Goal: Register for event/course

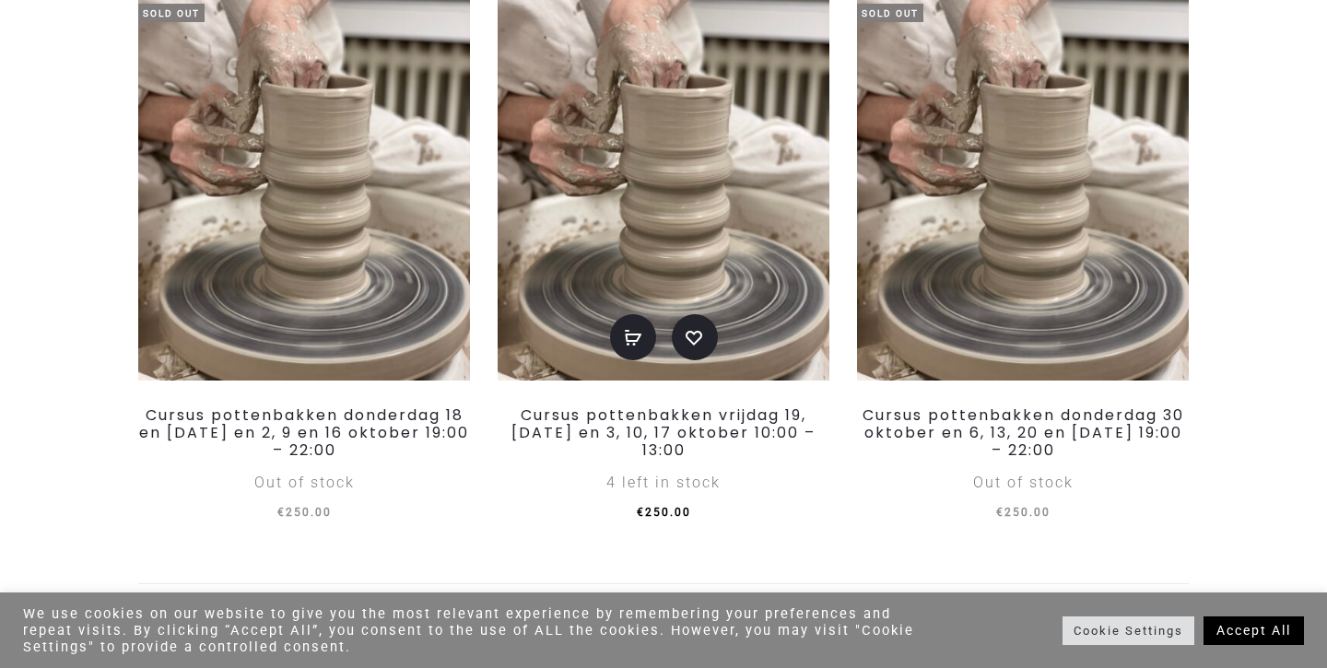
scroll to position [413, 0]
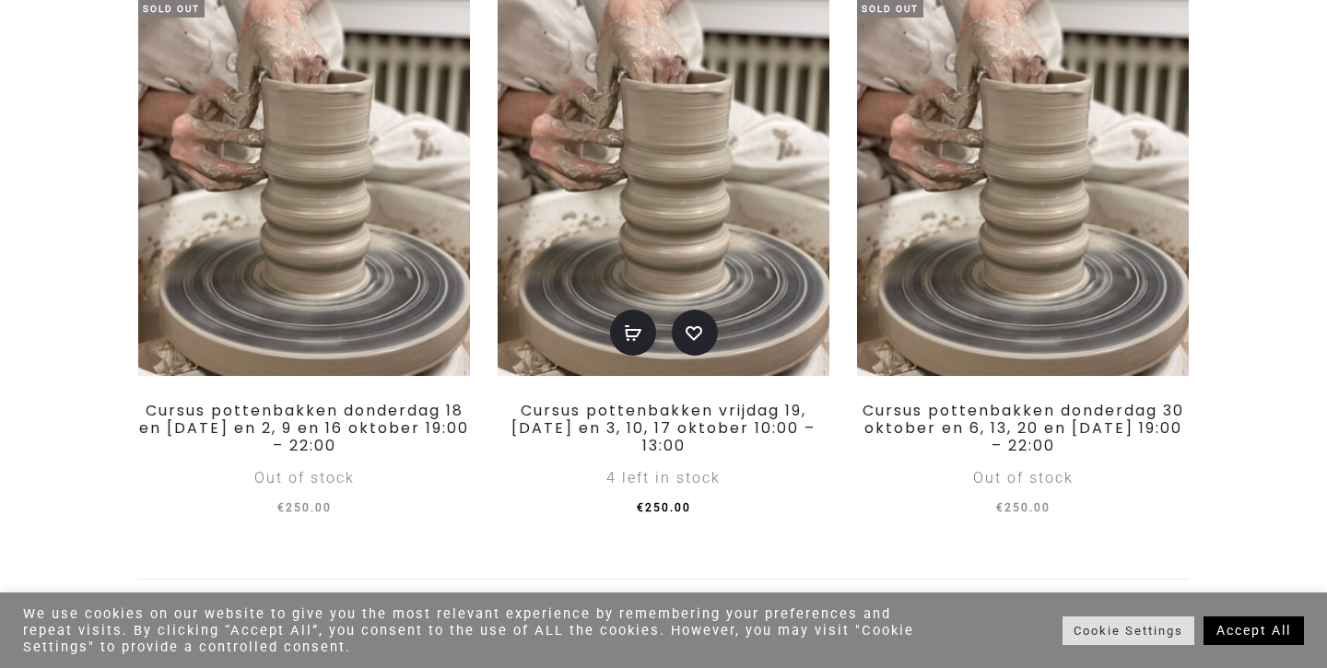
click at [709, 123] on img at bounding box center [664, 178] width 332 height 395
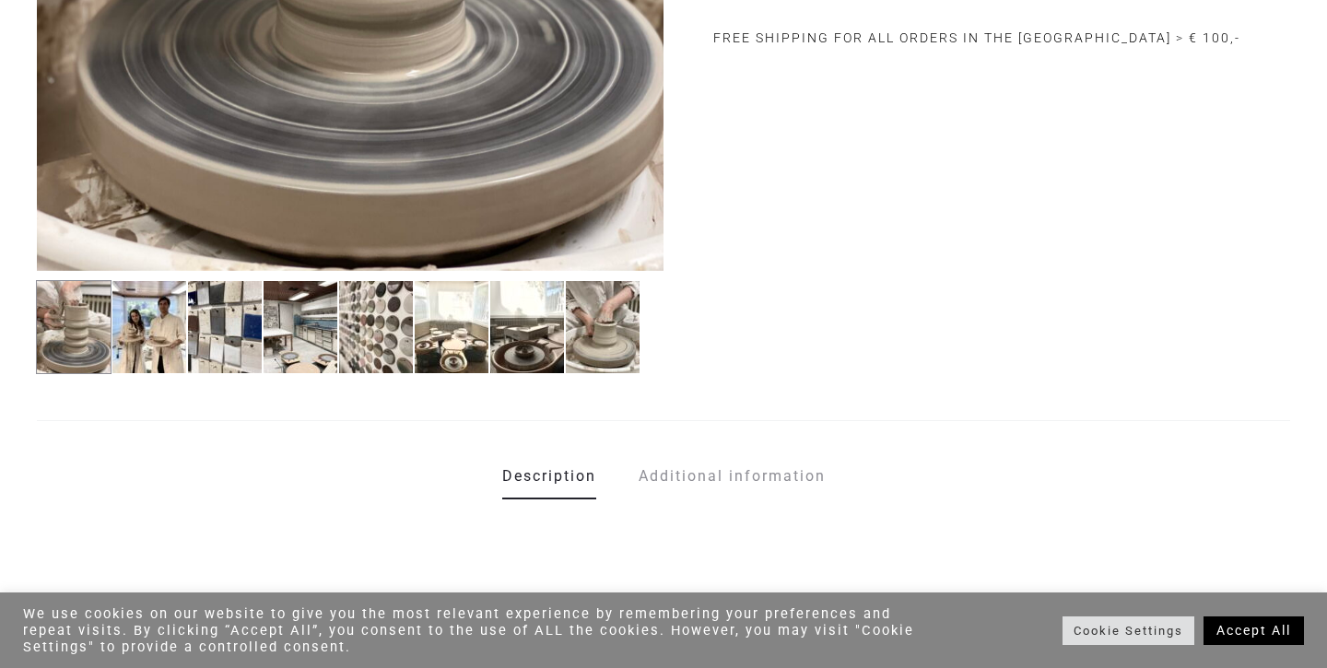
scroll to position [731, 0]
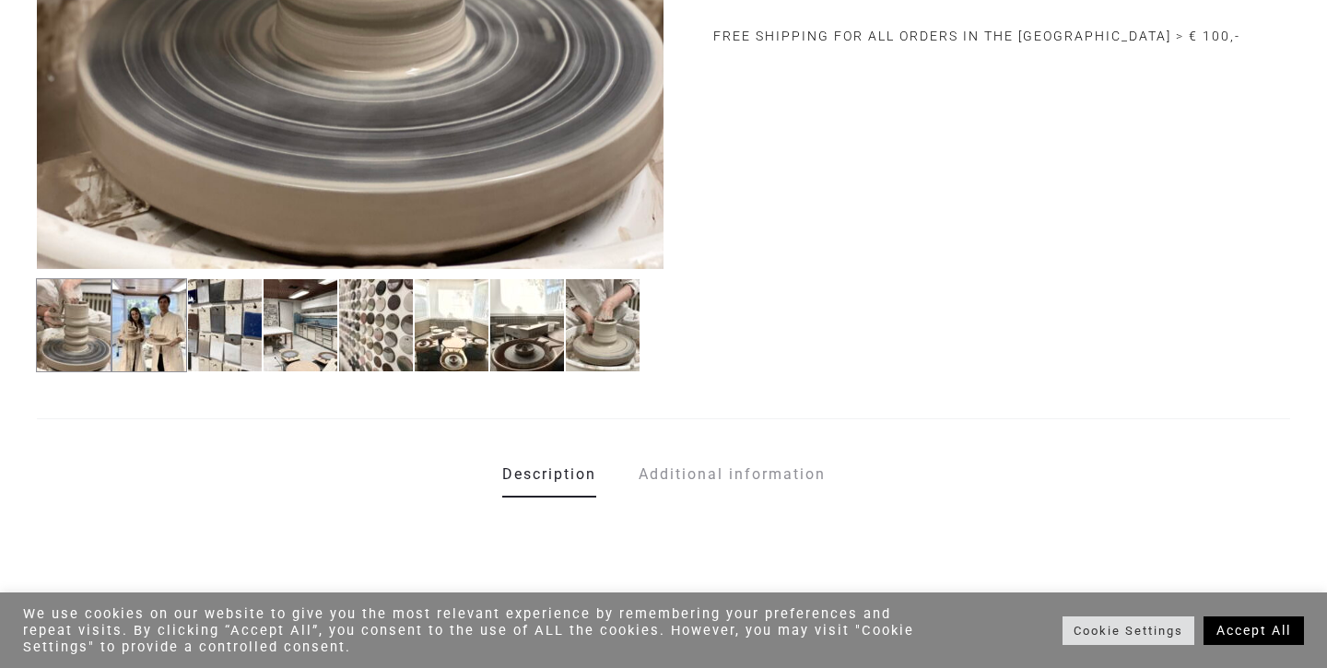
click at [176, 332] on img at bounding box center [150, 325] width 76 height 94
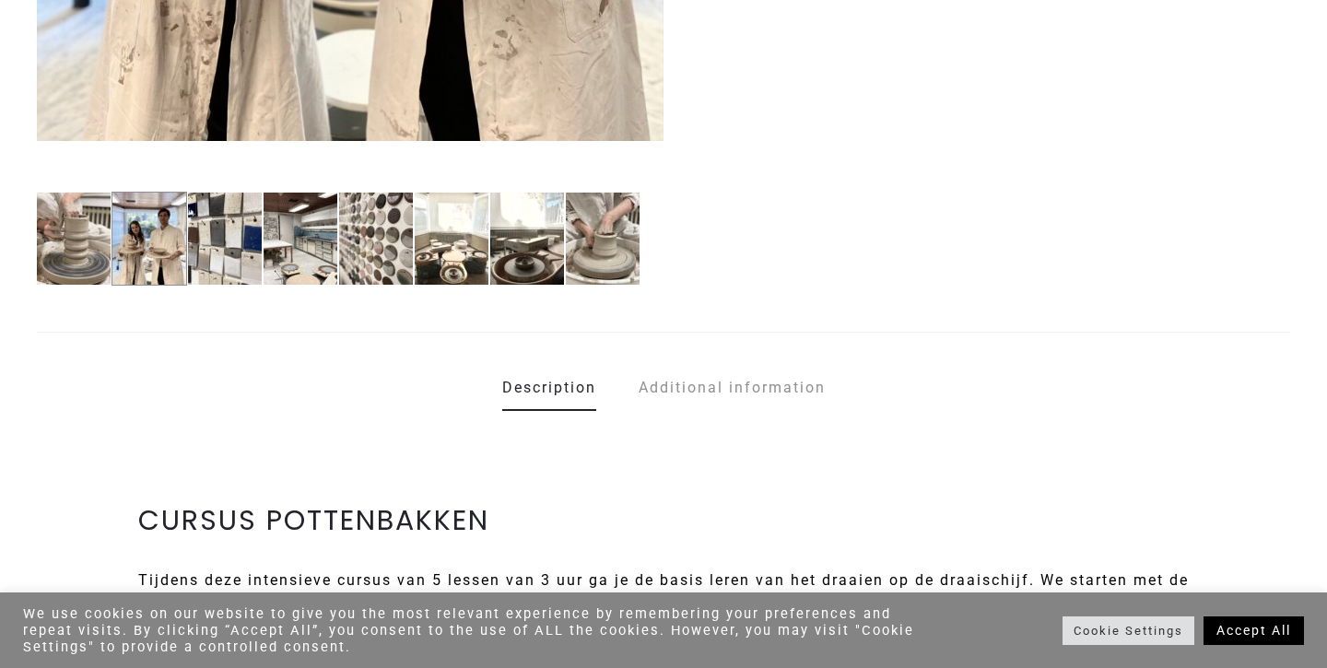
scroll to position [819, 0]
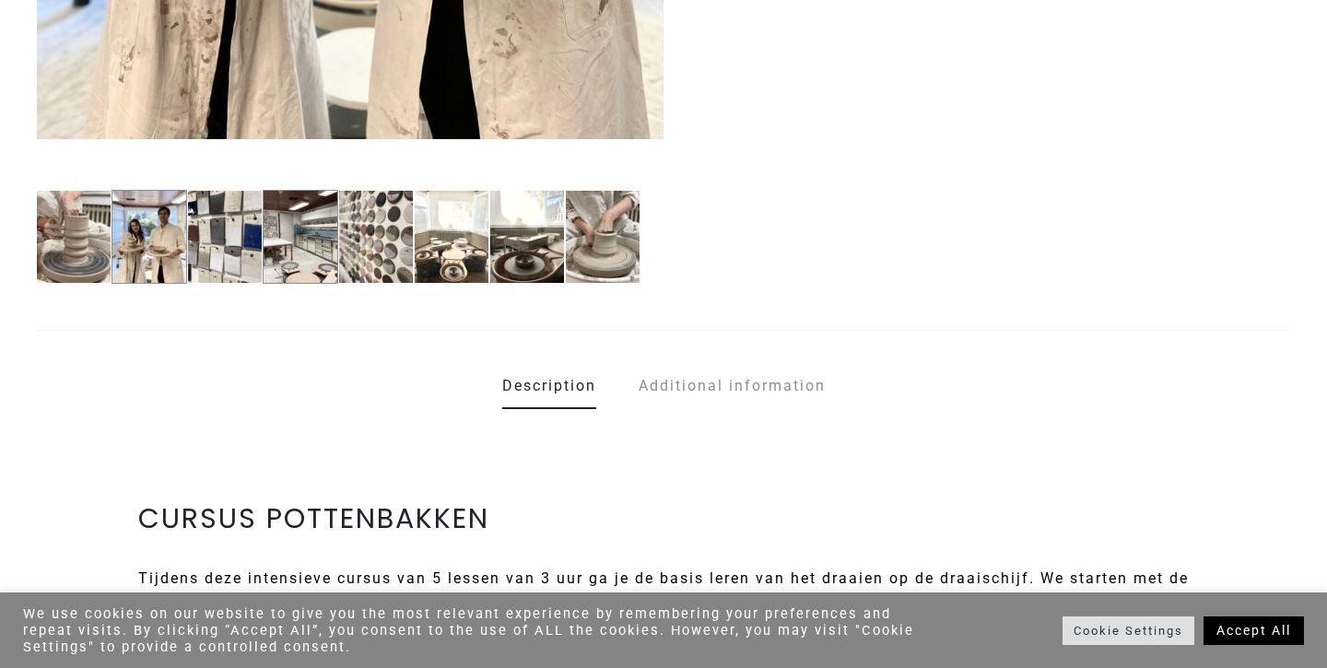
click at [275, 242] on img at bounding box center [301, 237] width 76 height 94
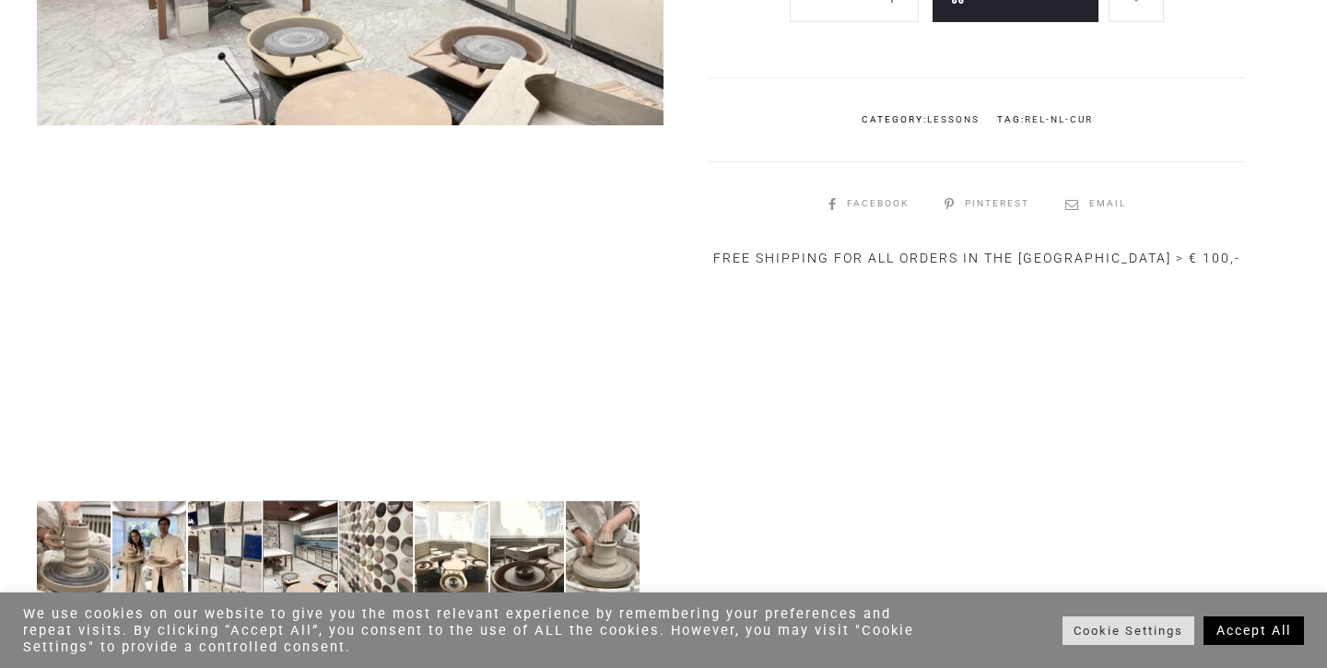
scroll to position [511, 0]
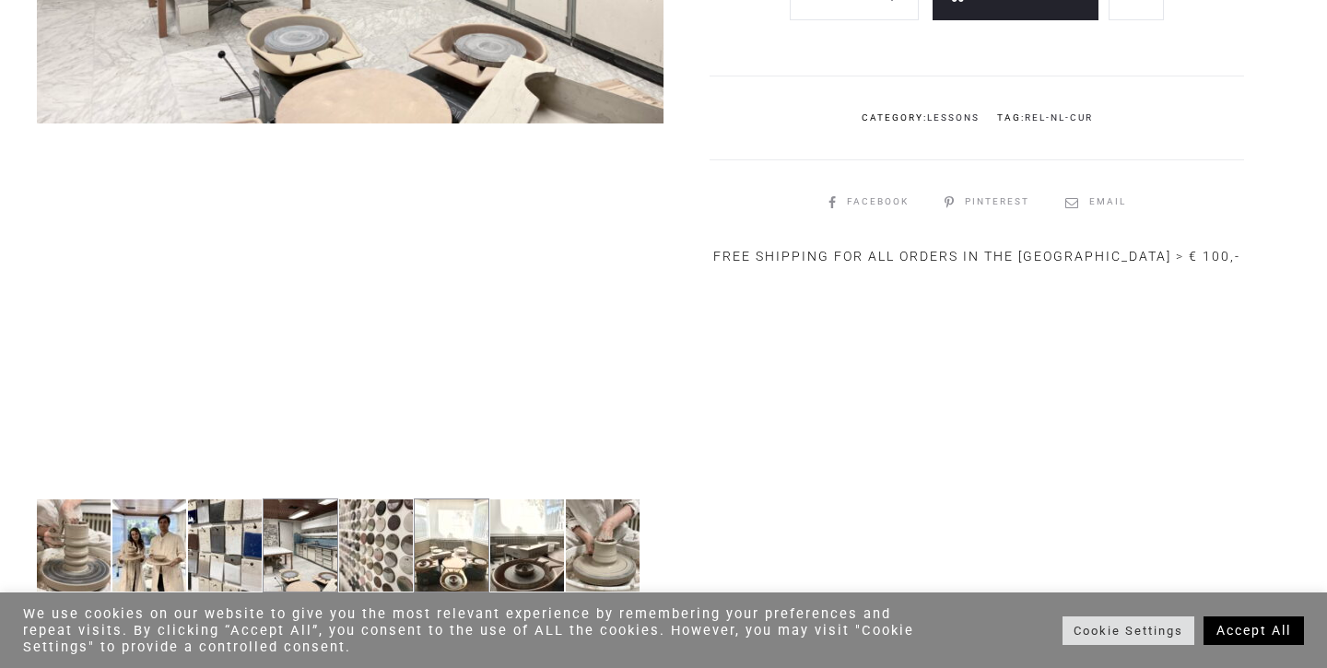
click at [447, 531] on img at bounding box center [452, 546] width 76 height 94
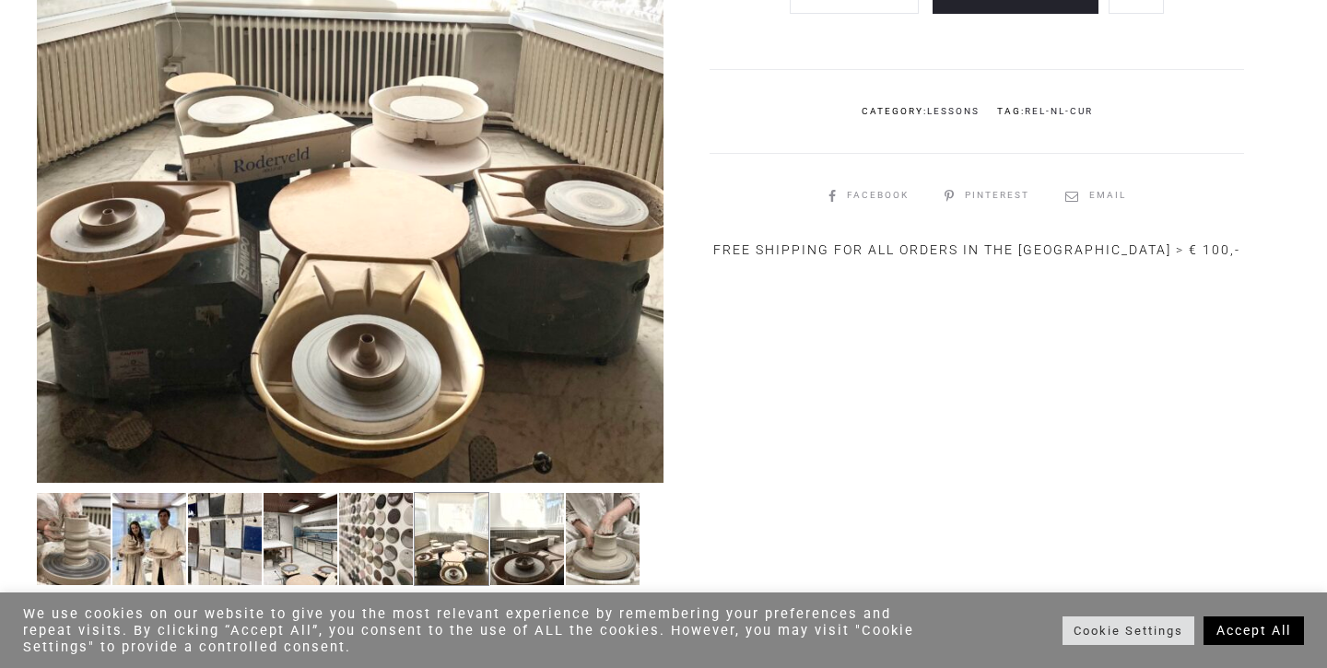
scroll to position [526, 0]
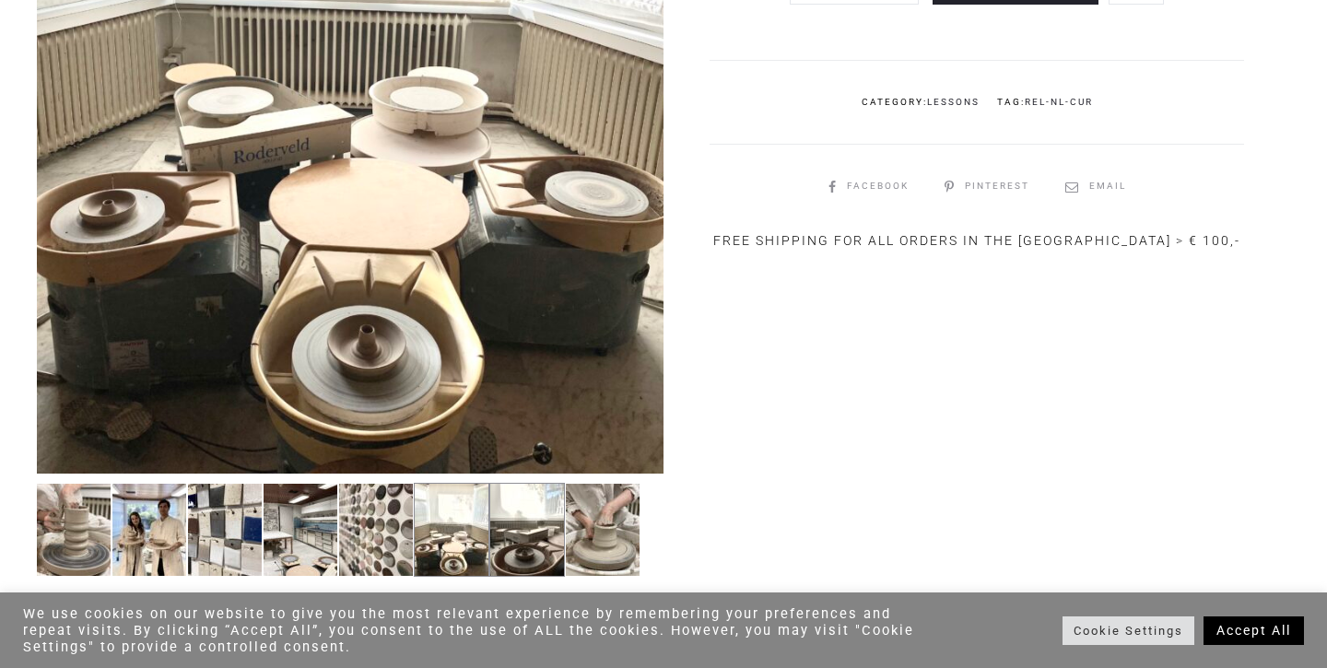
click at [557, 559] on img at bounding box center [527, 530] width 76 height 94
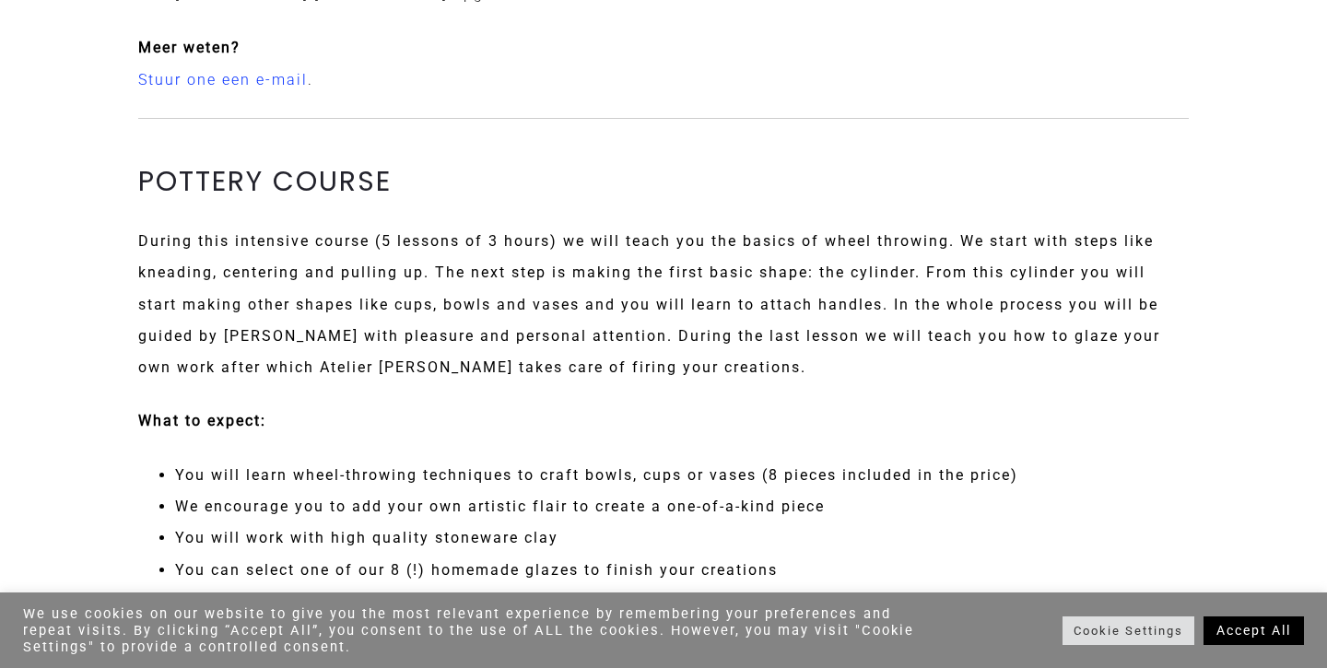
scroll to position [2468, 0]
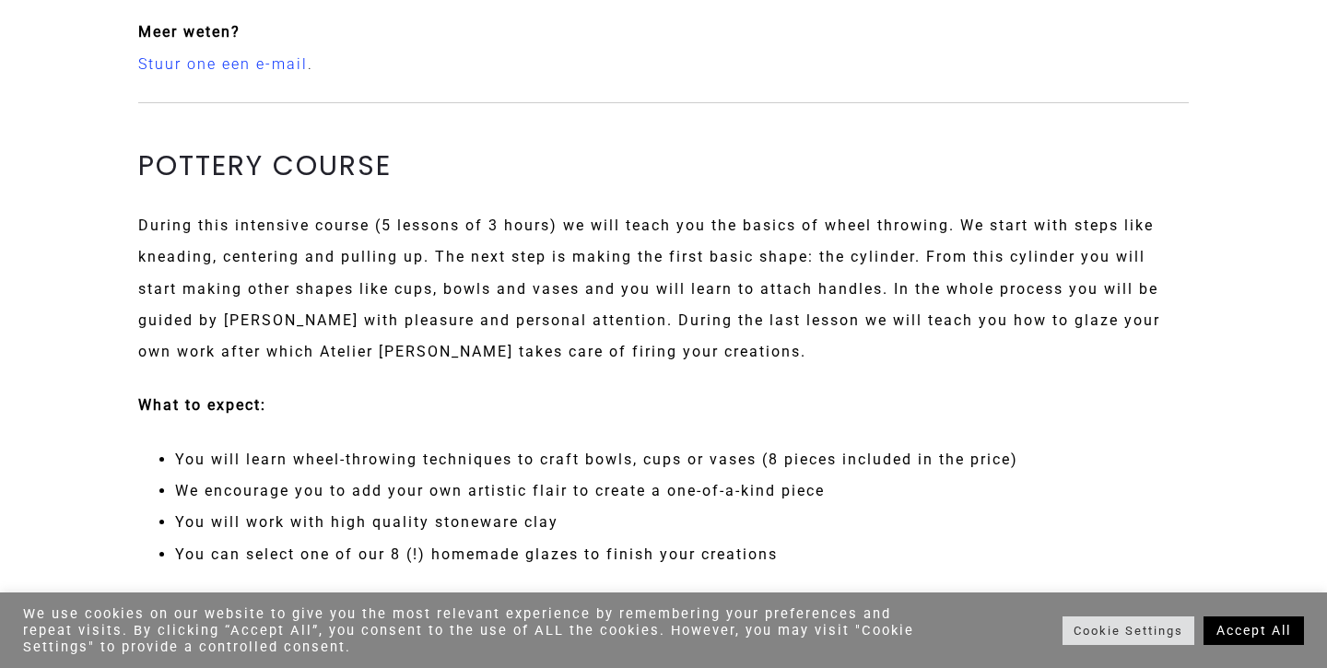
click at [343, 390] on p "What to expect:" at bounding box center [663, 405] width 1051 height 31
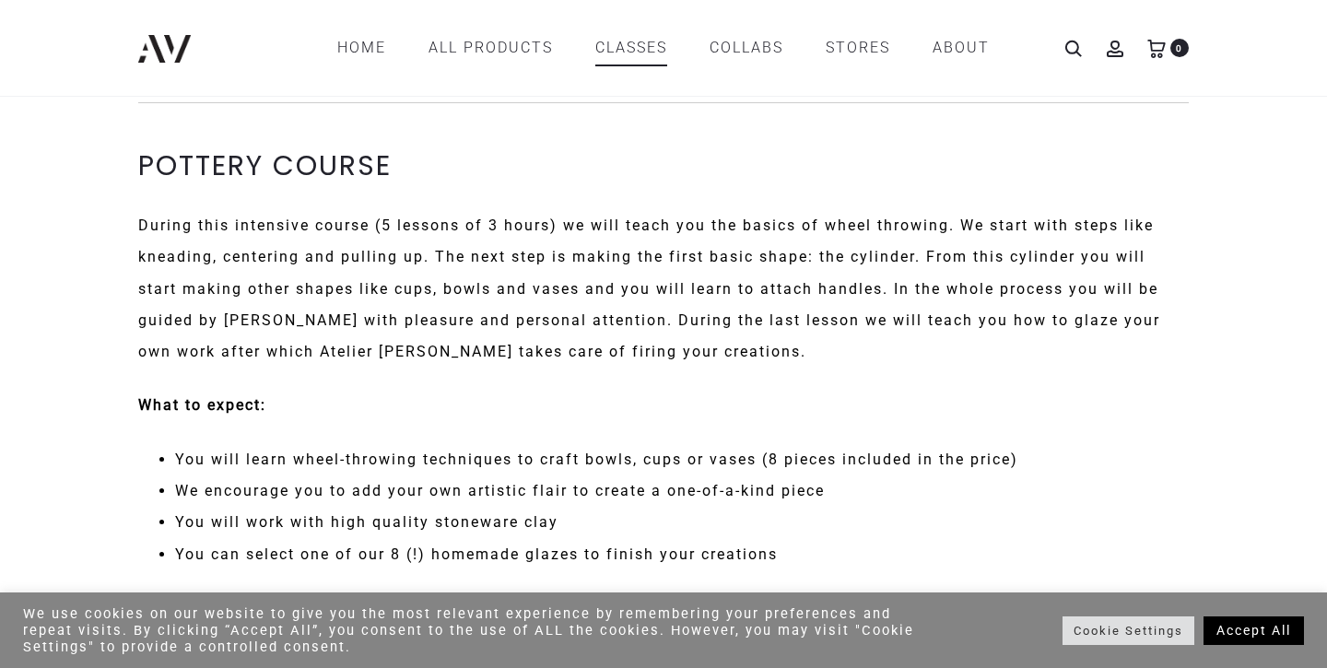
click at [629, 46] on link "CLASSES" at bounding box center [631, 47] width 72 height 31
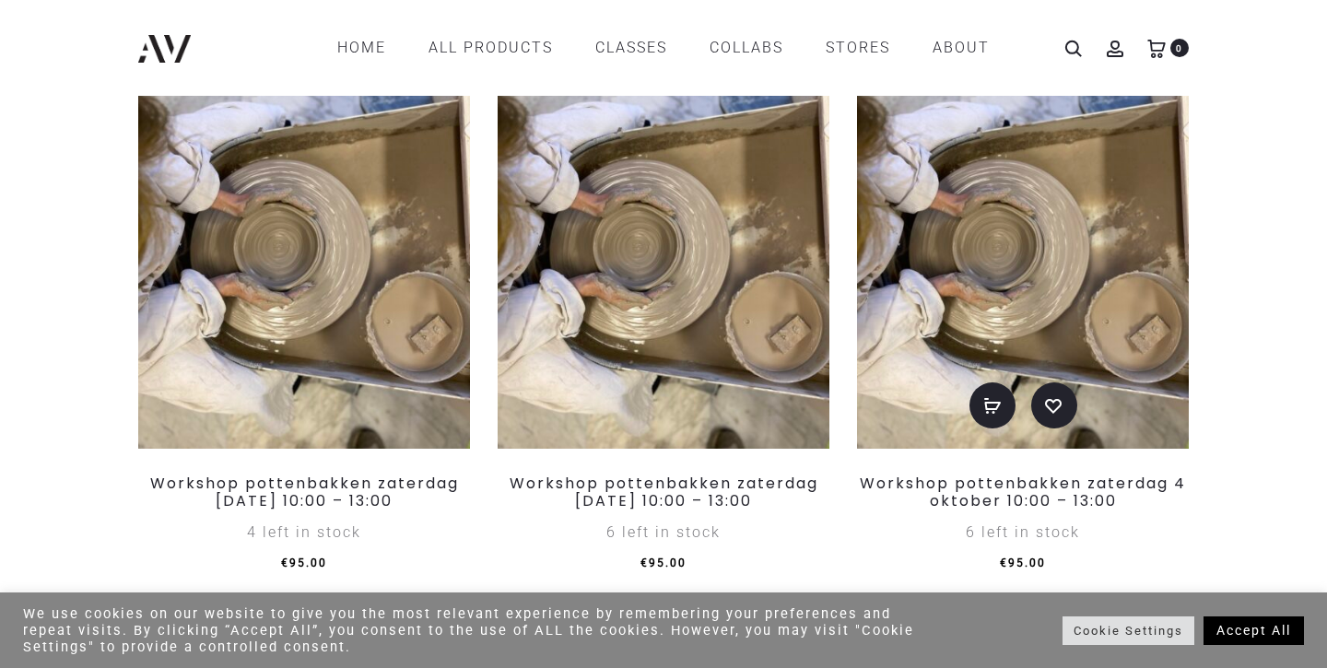
scroll to position [1045, 0]
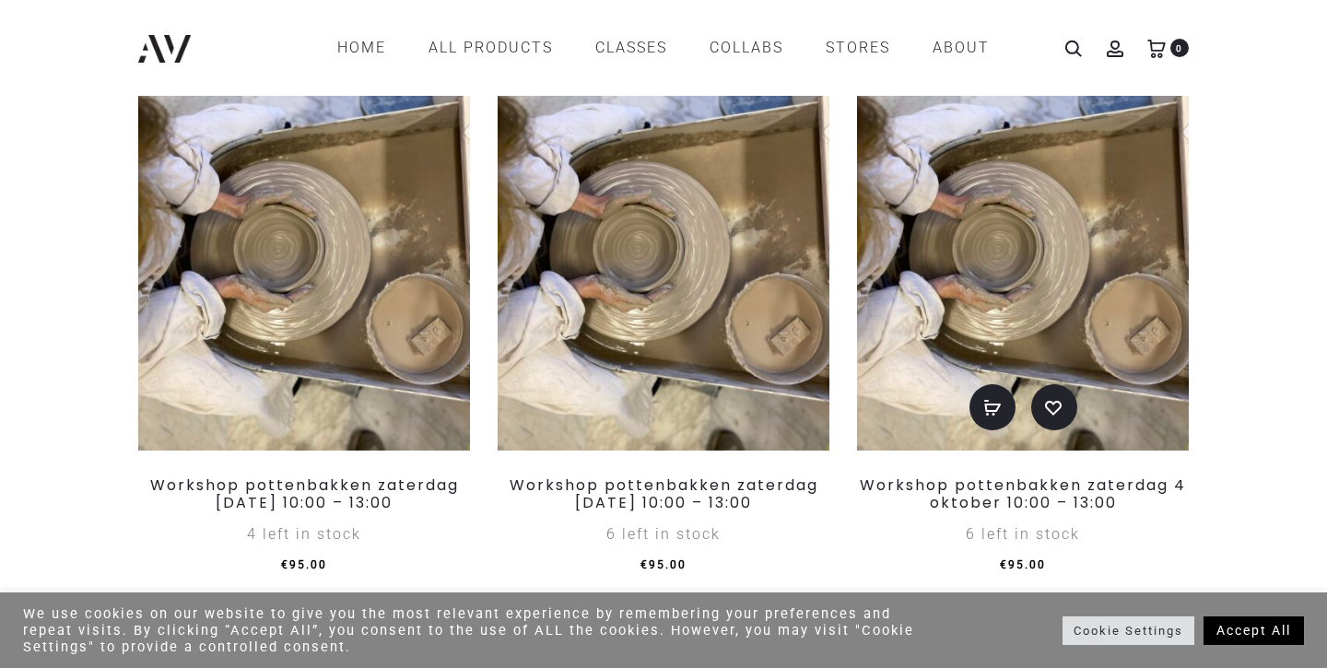
click at [1063, 241] on img at bounding box center [1023, 252] width 332 height 395
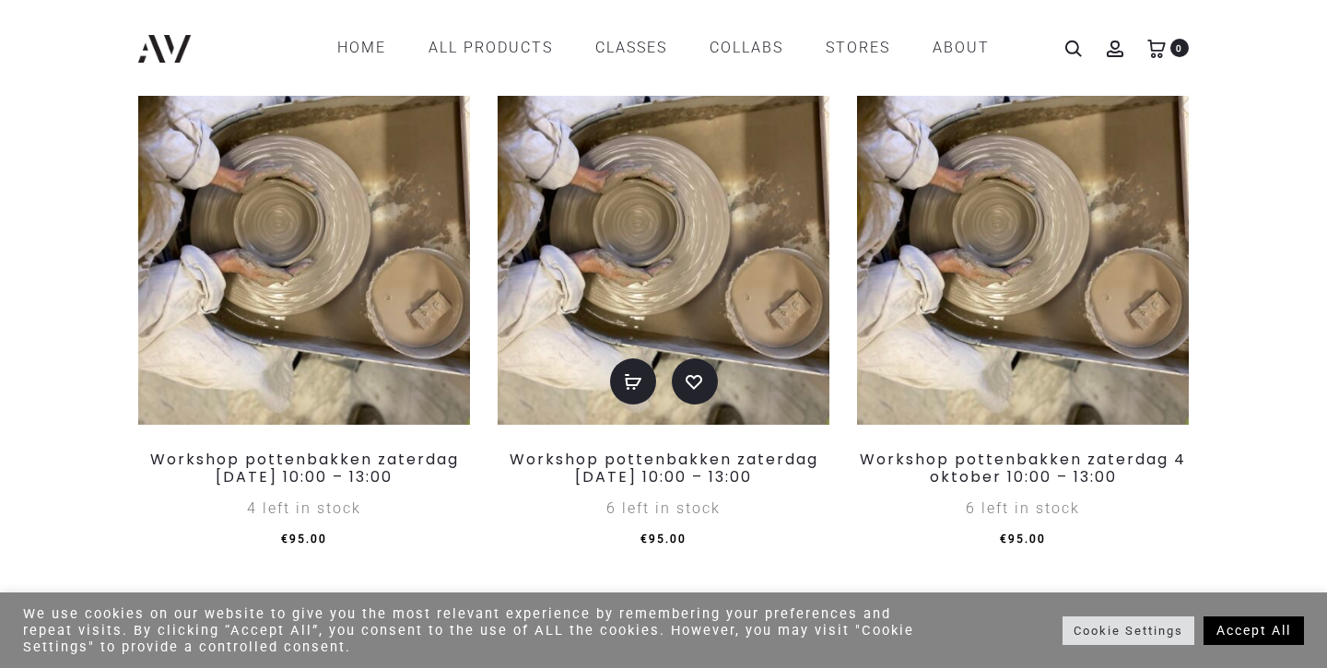
scroll to position [1072, 0]
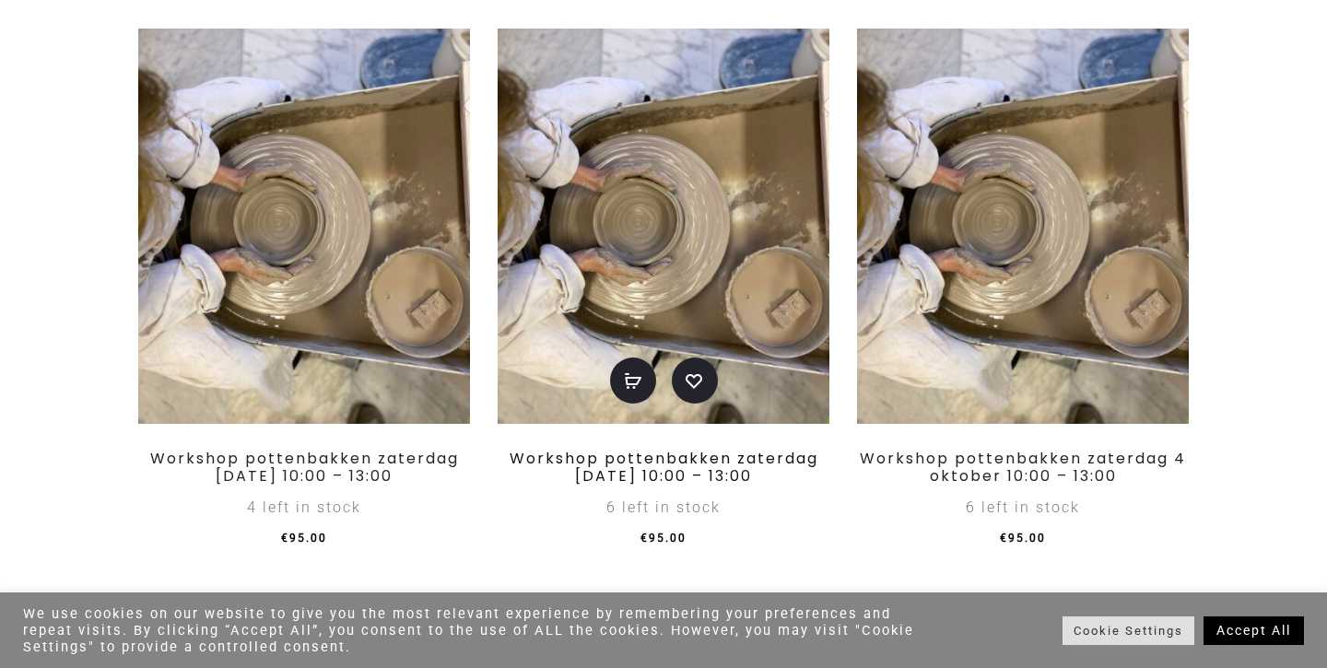
click at [672, 449] on link "Workshop pottenbakken zaterdag [DATE] 10:00 – 13:00" at bounding box center [664, 467] width 309 height 39
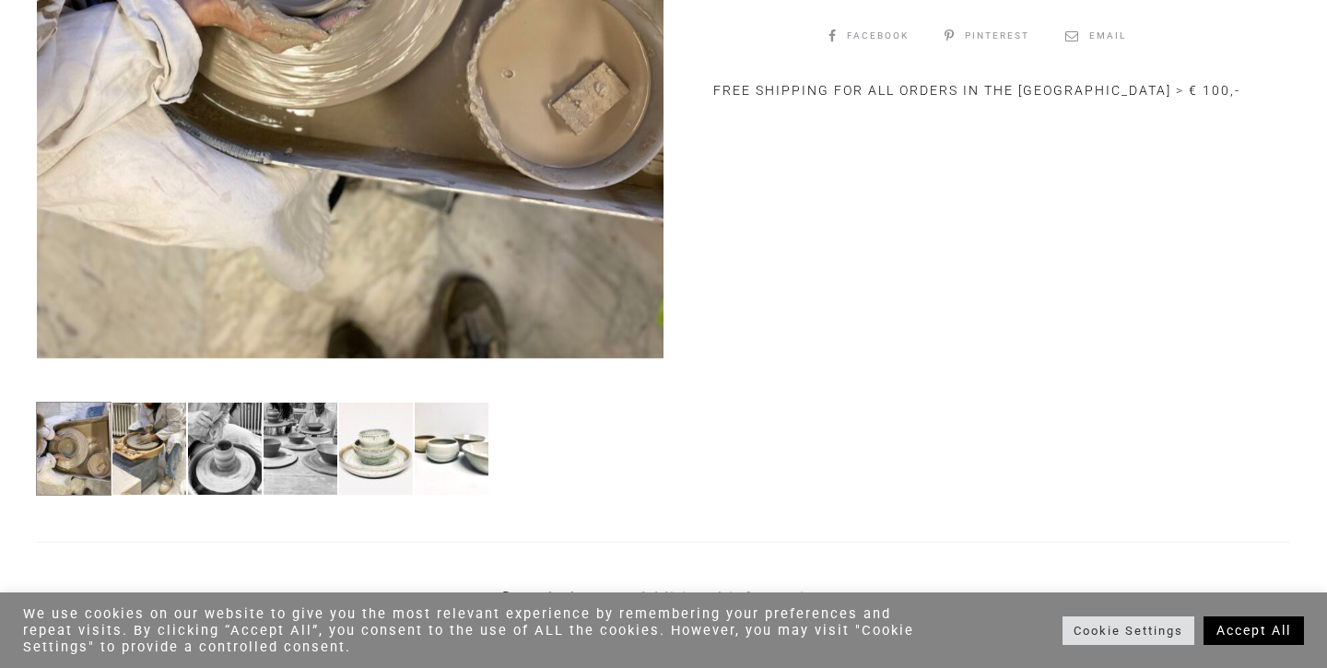
scroll to position [731, 0]
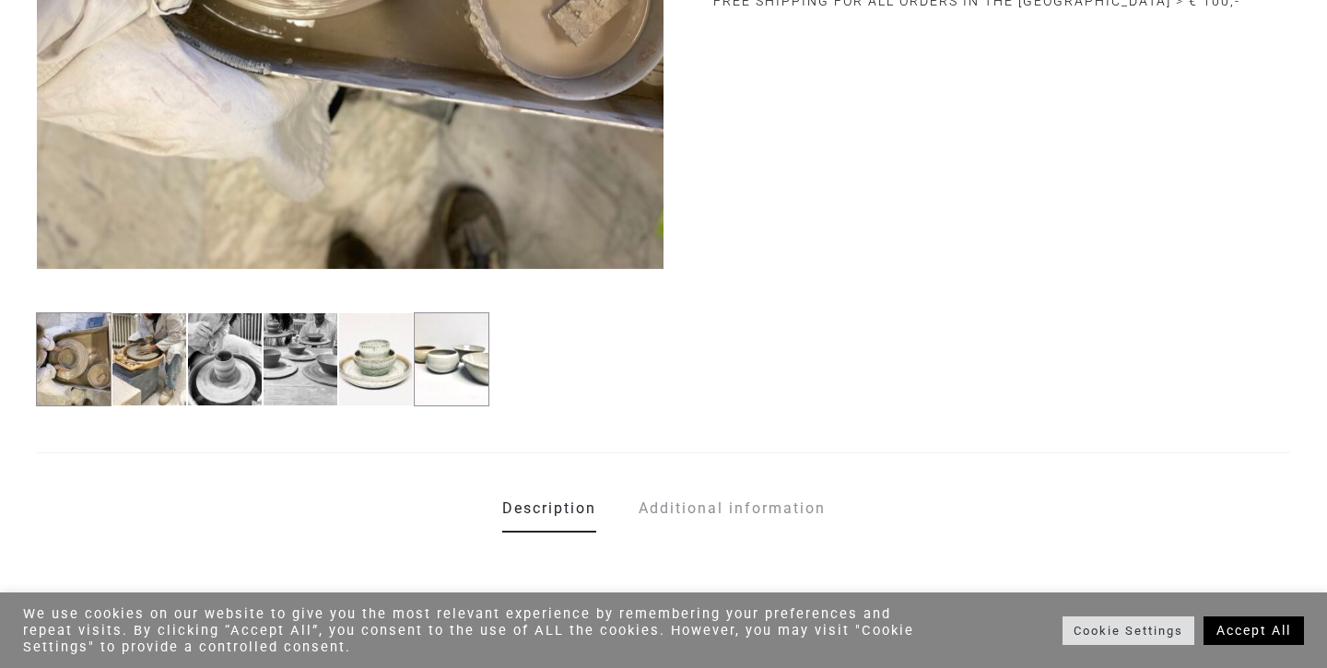
click at [453, 370] on img at bounding box center [452, 359] width 76 height 94
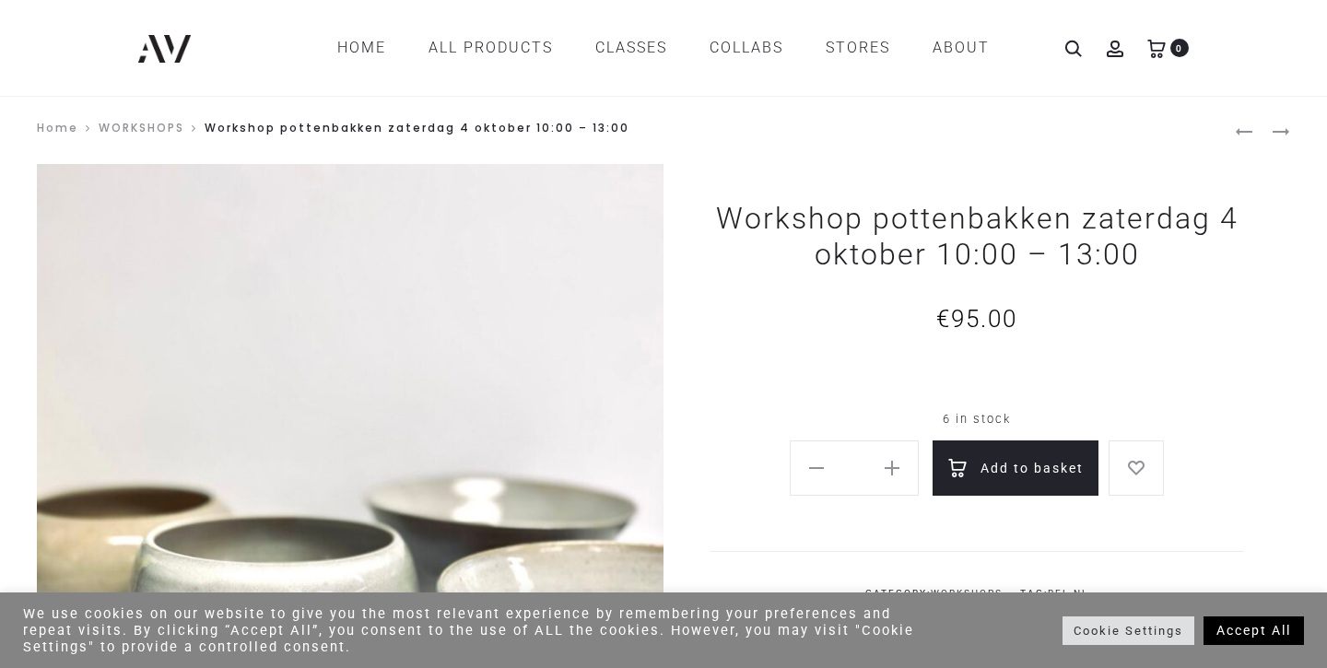
scroll to position [0, 0]
